Goal: Transaction & Acquisition: Subscribe to service/newsletter

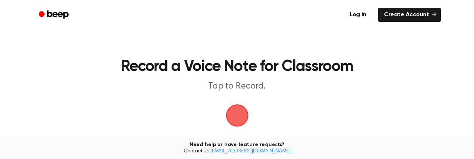
click at [234, 16] on ul "Log in Create Account" at bounding box center [261, 14] width 360 height 17
click at [361, 14] on link "Log in" at bounding box center [358, 14] width 31 height 17
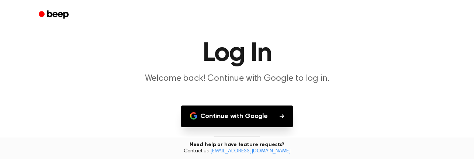
scroll to position [54, 0]
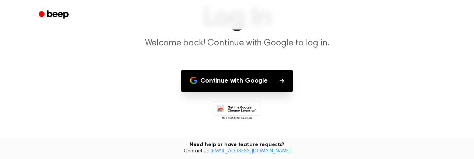
click at [278, 83] on button "Continue with Google" at bounding box center [237, 81] width 112 height 22
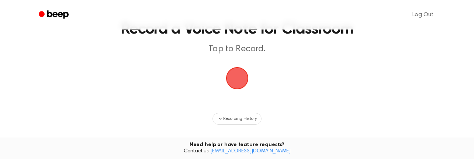
scroll to position [33, 0]
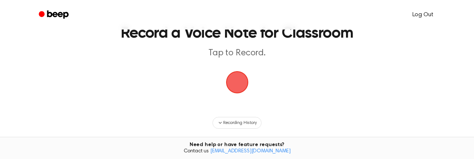
click at [425, 18] on link "Log Out" at bounding box center [423, 15] width 36 height 18
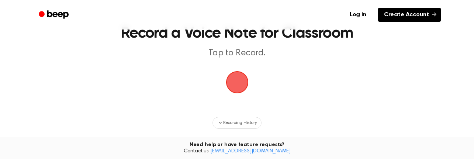
click at [411, 17] on link "Create Account" at bounding box center [409, 15] width 63 height 14
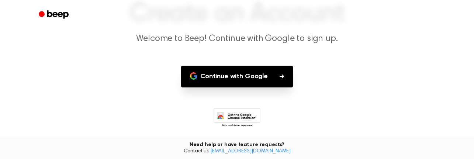
scroll to position [60, 0]
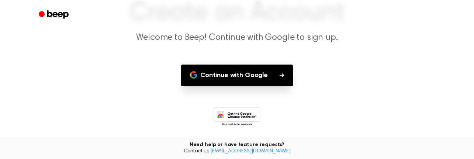
click at [216, 72] on button "Continue with Google" at bounding box center [237, 76] width 112 height 22
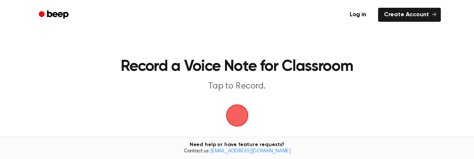
click at [230, 44] on main "Record a Voice Note for Classroom Tap to Record. Recording History Tired of cop…" at bounding box center [237, 128] width 474 height 256
